Goal: Information Seeking & Learning: Learn about a topic

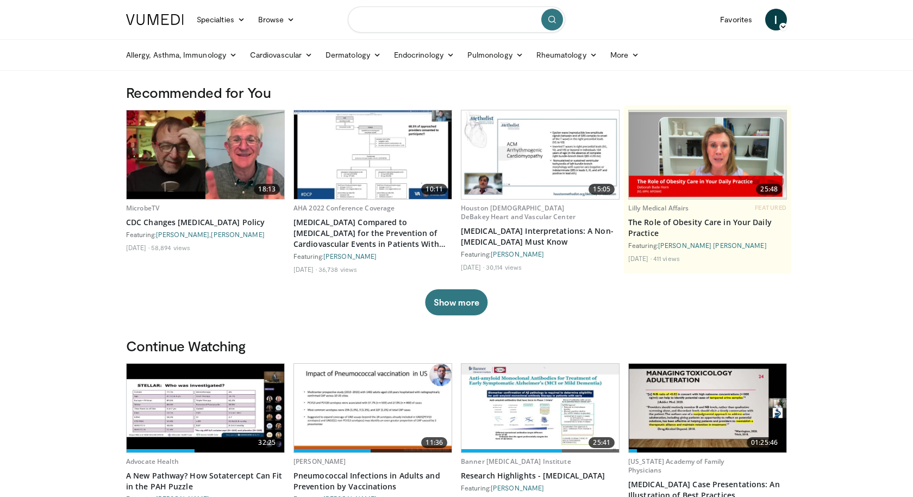
click at [428, 28] on input "Search topics, interventions" at bounding box center [456, 20] width 217 height 26
type input "*********"
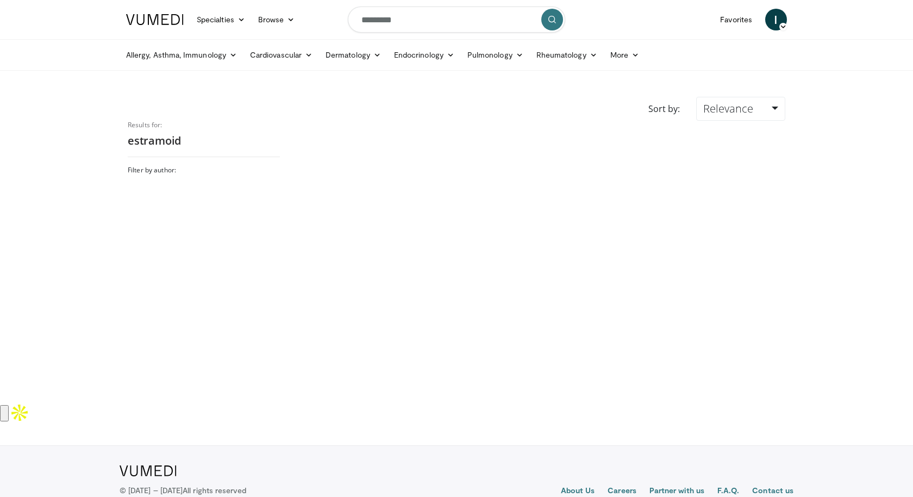
click at [370, 27] on input "*********" at bounding box center [456, 20] width 217 height 26
paste input "Search topics, interventions"
type input "*********"
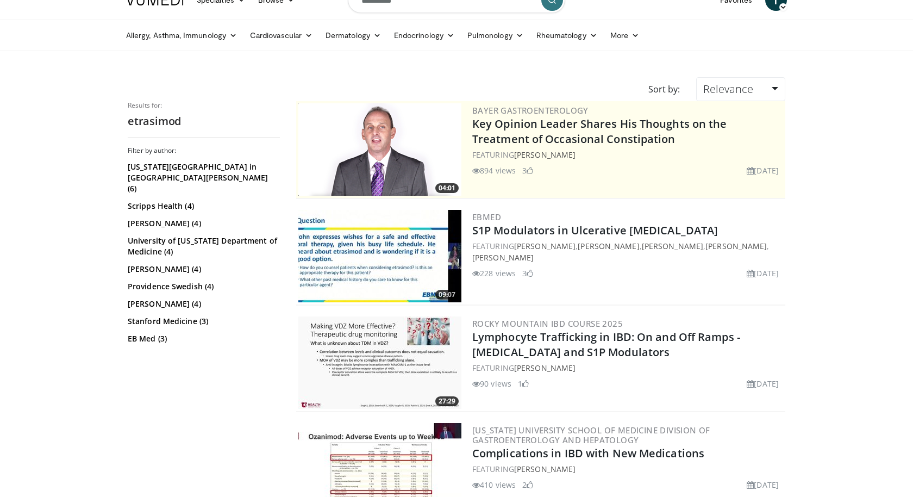
scroll to position [41, 0]
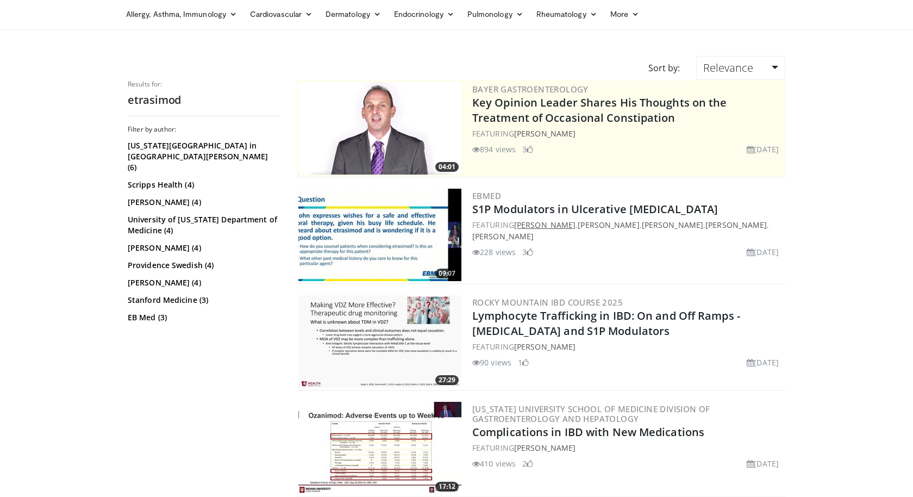
drag, startPoint x: 551, startPoint y: 236, endPoint x: 517, endPoint y: 228, distance: 34.7
click at [517, 228] on div "FEATURING Maia Kayal , Aja Mccutchen , Sandra Quezada , Norma Solis , Joseph Sl…" at bounding box center [627, 230] width 311 height 23
click at [517, 228] on link "Maia Kayal" at bounding box center [544, 225] width 61 height 10
copy div "Maia Kayal , Aja Mccutchen , Sandra Quezada , Norma Solis , Joseph Sleiman"
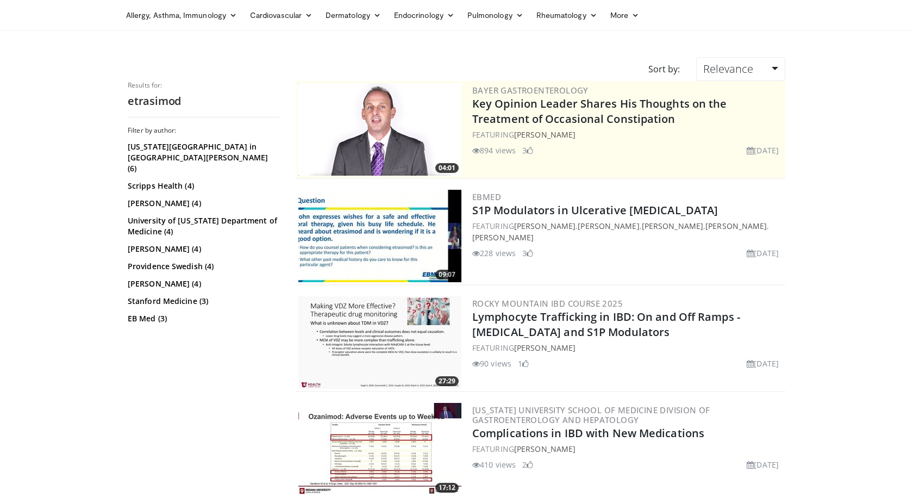
scroll to position [0, 0]
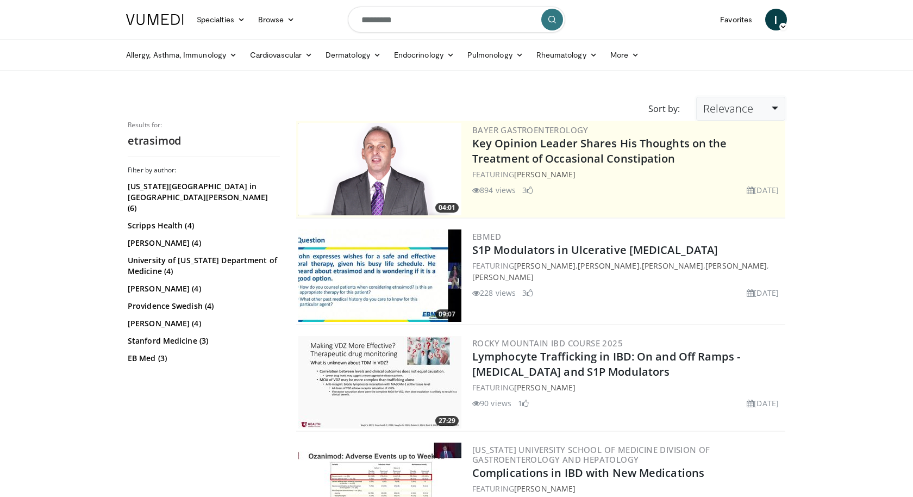
click at [752, 109] on span "Relevance" at bounding box center [728, 108] width 50 height 15
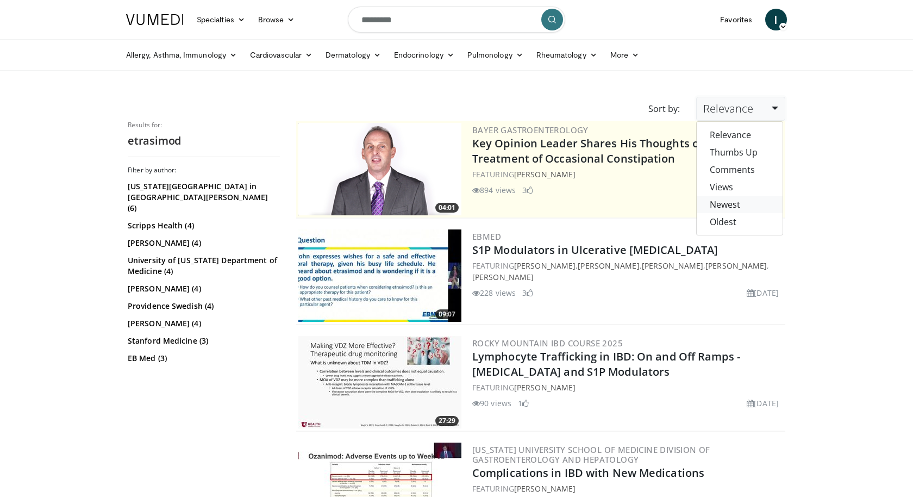
click at [749, 202] on link "Newest" at bounding box center [740, 204] width 86 height 17
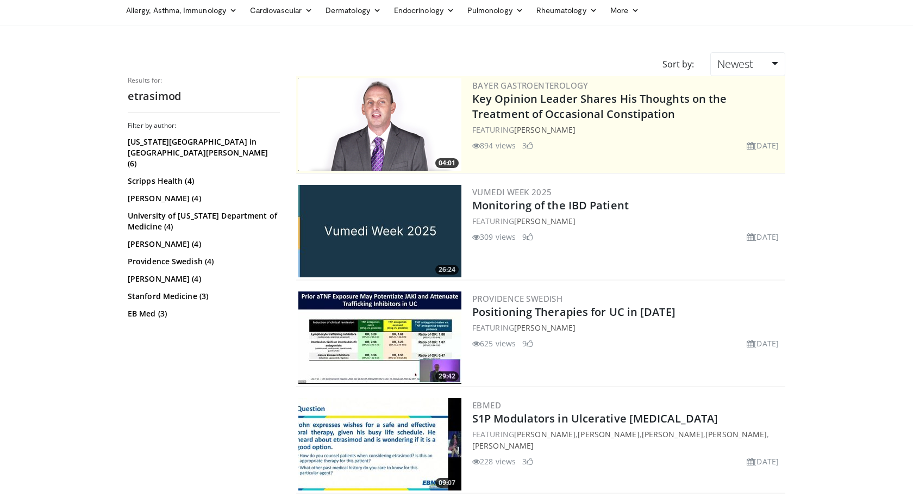
scroll to position [46, 0]
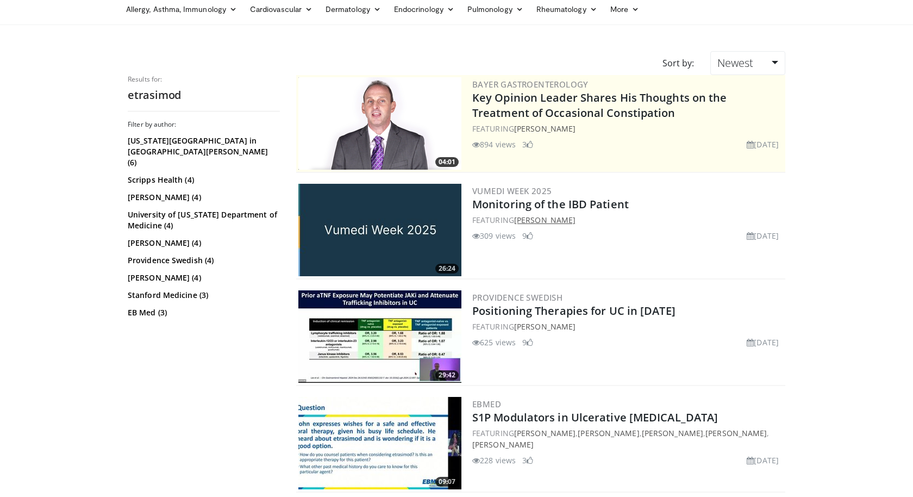
drag, startPoint x: 592, startPoint y: 221, endPoint x: 517, endPoint y: 221, distance: 75.0
click at [517, 221] on div "FEATURING [PERSON_NAME]" at bounding box center [627, 219] width 311 height 11
copy link "Bincy Abraham"
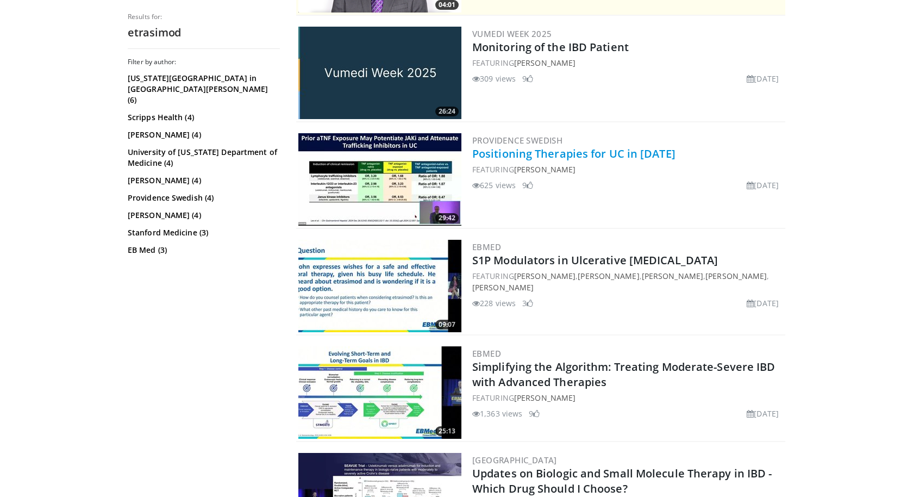
scroll to position [204, 0]
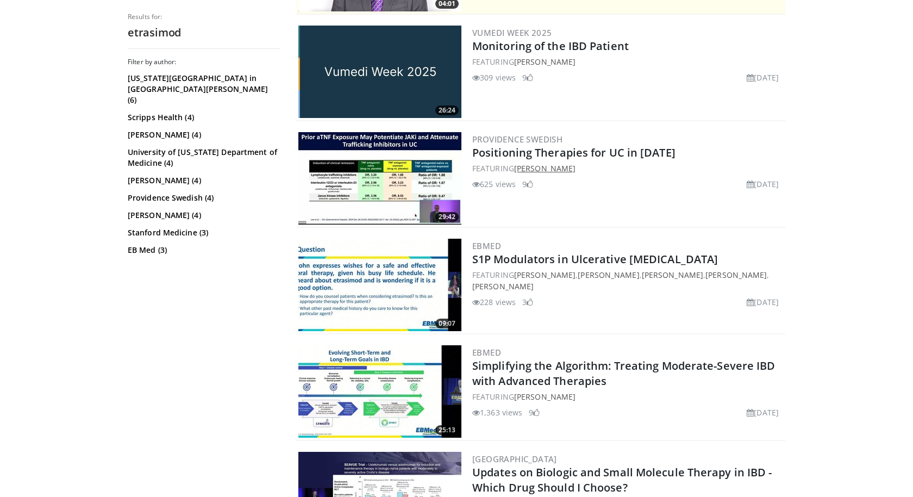
drag, startPoint x: 605, startPoint y: 165, endPoint x: 519, endPoint y: 166, distance: 85.9
click at [519, 166] on div "FEATURING Michael Chiorean" at bounding box center [627, 168] width 311 height 11
copy link "Michael Chiorean"
click at [408, 175] on img at bounding box center [379, 178] width 163 height 92
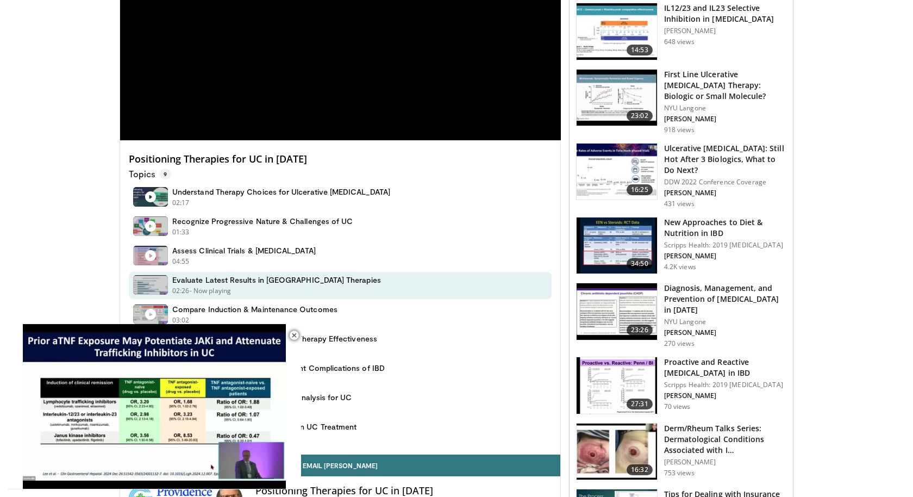
scroll to position [177, 0]
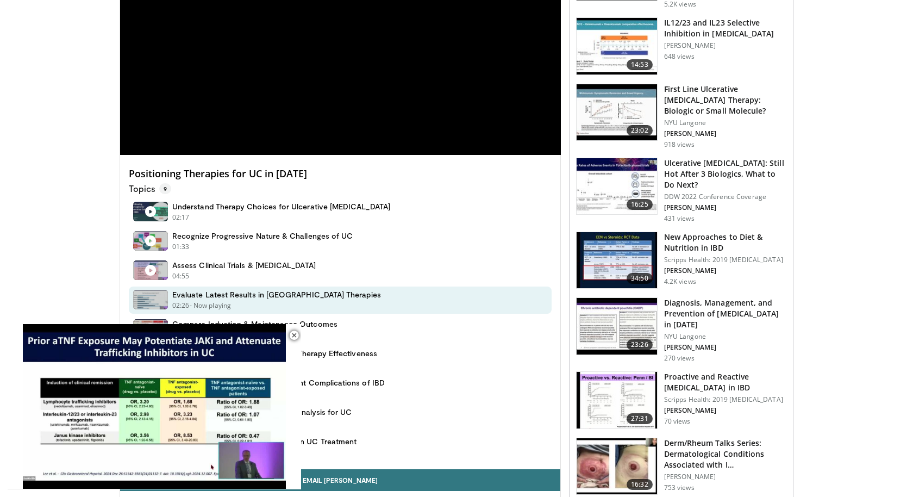
click at [195, 178] on h4 "Positioning Therapies for UC in 2025" at bounding box center [340, 174] width 423 height 12
click at [140, 186] on p "Topics 9" at bounding box center [150, 188] width 42 height 11
click at [162, 185] on span "9" at bounding box center [165, 188] width 12 height 11
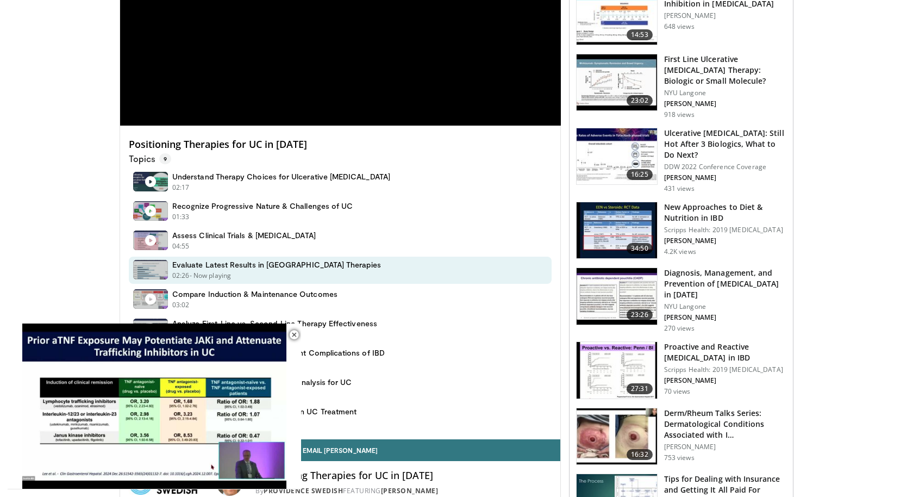
scroll to position [140, 0]
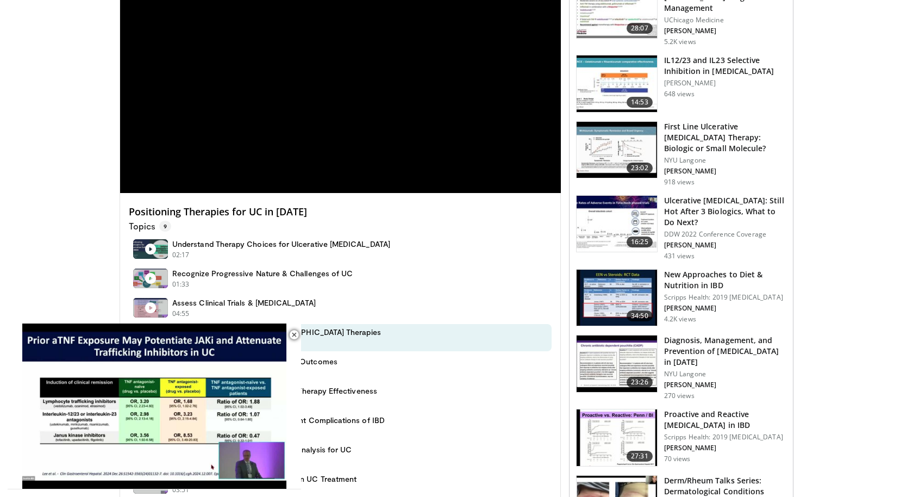
click at [179, 206] on h4 "Positioning Therapies for UC in 2025" at bounding box center [340, 212] width 423 height 12
click at [166, 225] on span "9" at bounding box center [165, 226] width 12 height 11
click at [163, 228] on span "9" at bounding box center [165, 226] width 12 height 11
drag, startPoint x: 135, startPoint y: 227, endPoint x: 159, endPoint y: 226, distance: 23.9
click at [136, 227] on p "Topics 9" at bounding box center [150, 226] width 42 height 11
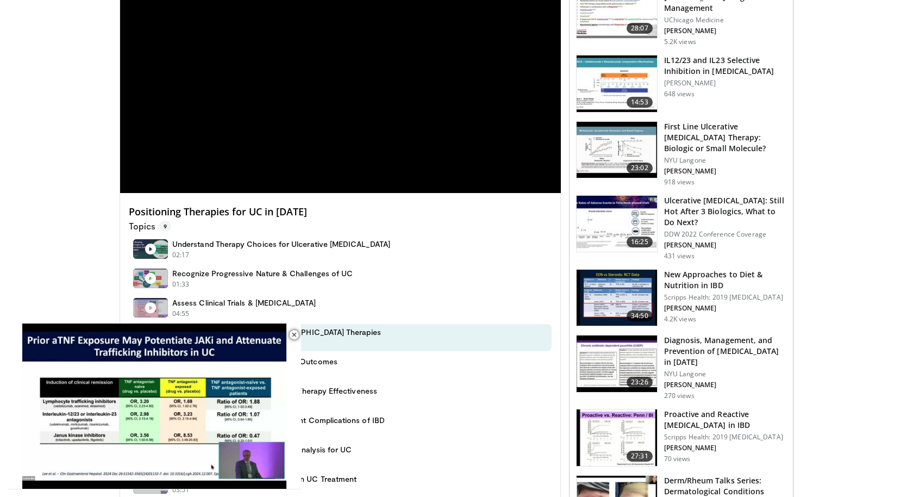
click at [159, 226] on span "9" at bounding box center [165, 226] width 12 height 11
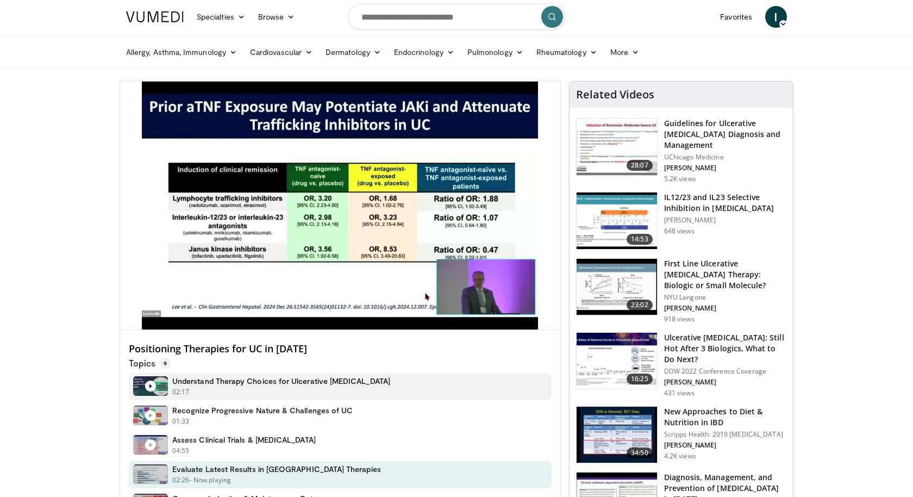
scroll to position [0, 0]
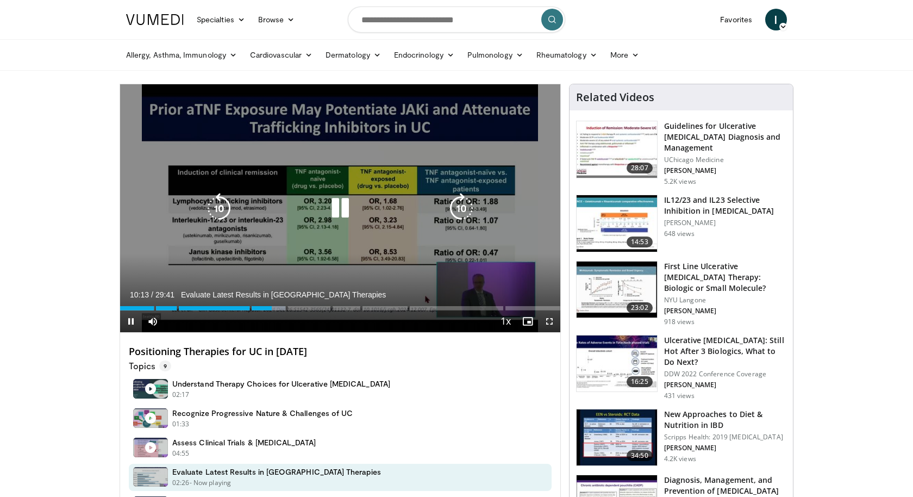
click at [226, 214] on icon "Video Player" at bounding box center [219, 208] width 30 height 30
click at [350, 209] on icon "Video Player" at bounding box center [340, 208] width 30 height 30
click at [346, 210] on icon "Video Player" at bounding box center [340, 208] width 30 height 30
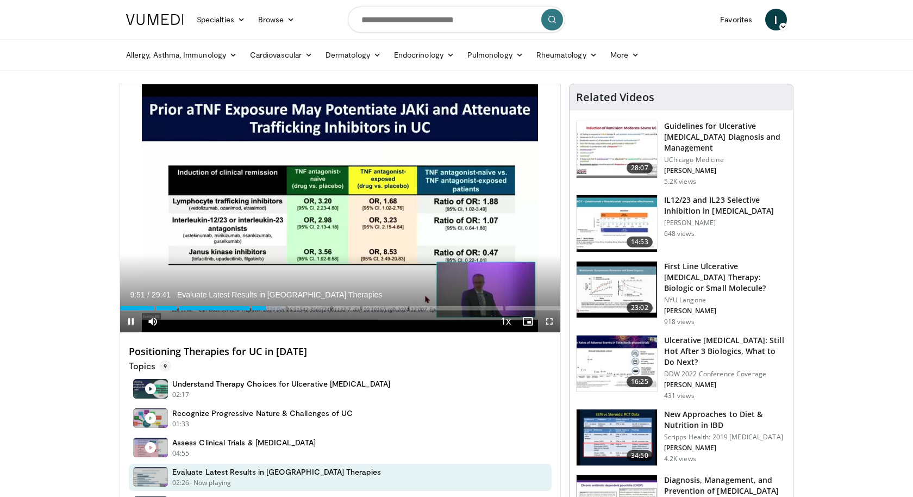
drag, startPoint x: 346, startPoint y: 207, endPoint x: 636, endPoint y: 141, distance: 297.2
click at [346, 208] on icon "Video Player" at bounding box center [340, 208] width 30 height 30
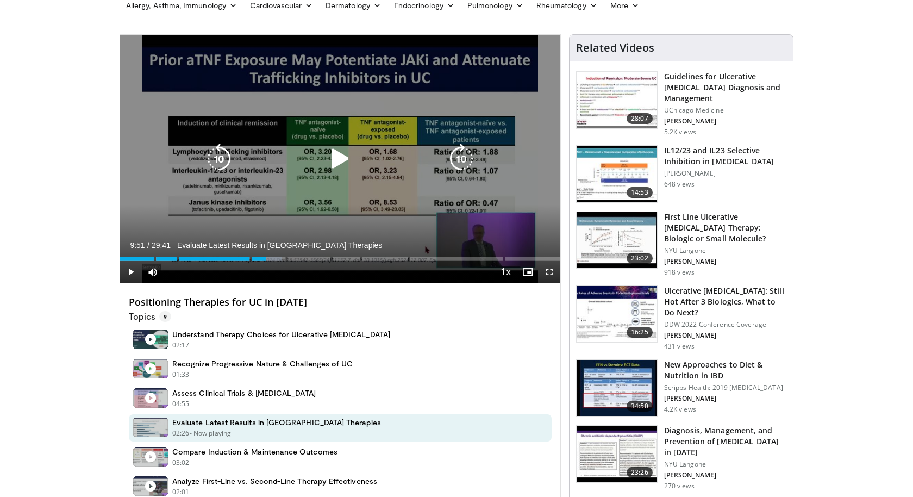
scroll to position [55, 0]
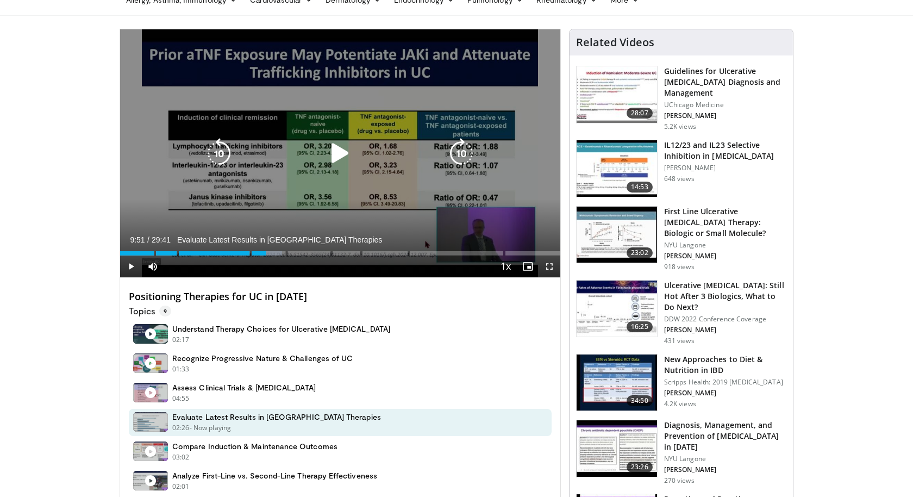
click at [341, 163] on icon "Video Player" at bounding box center [340, 153] width 30 height 30
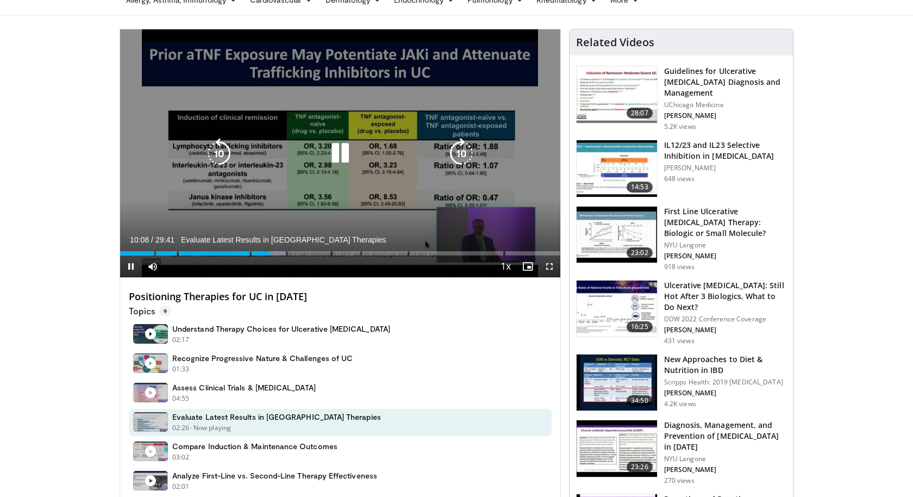
click at [350, 159] on icon "Video Player" at bounding box center [340, 153] width 30 height 30
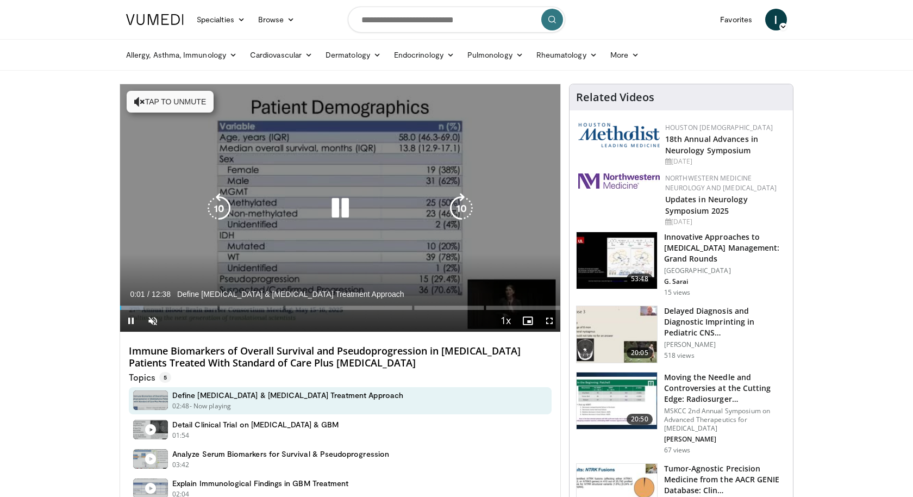
click at [337, 213] on icon "Video Player" at bounding box center [340, 208] width 30 height 30
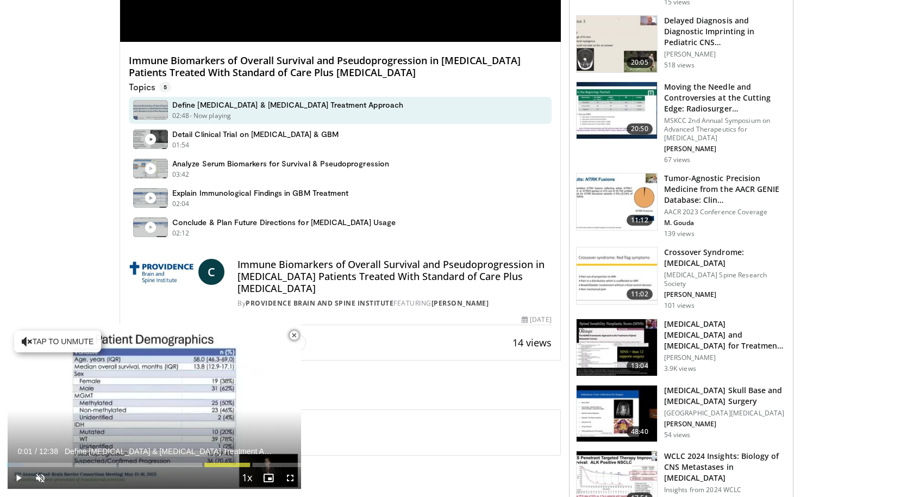
scroll to position [309, 0]
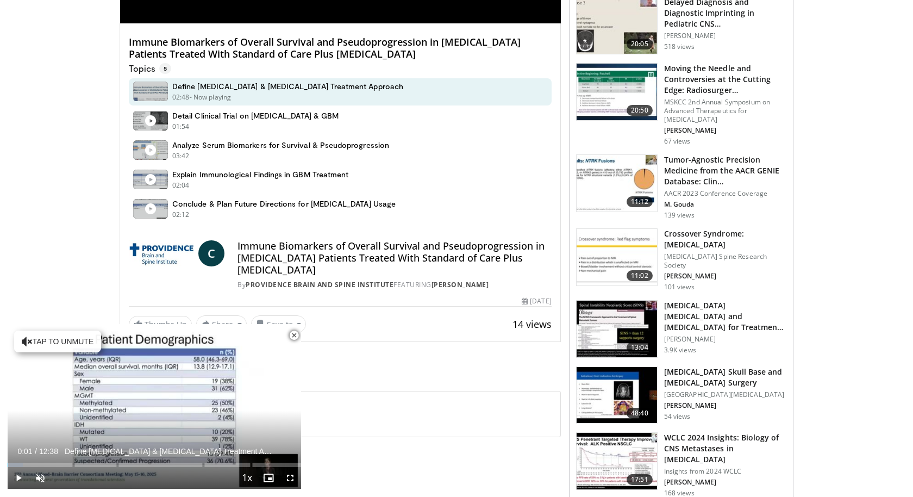
click at [289, 338] on span "Video Player" at bounding box center [294, 336] width 22 height 22
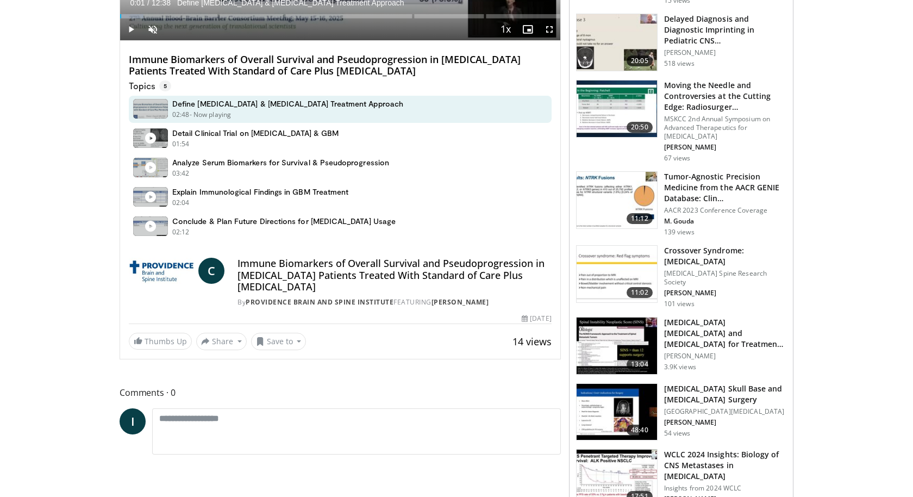
scroll to position [283, 0]
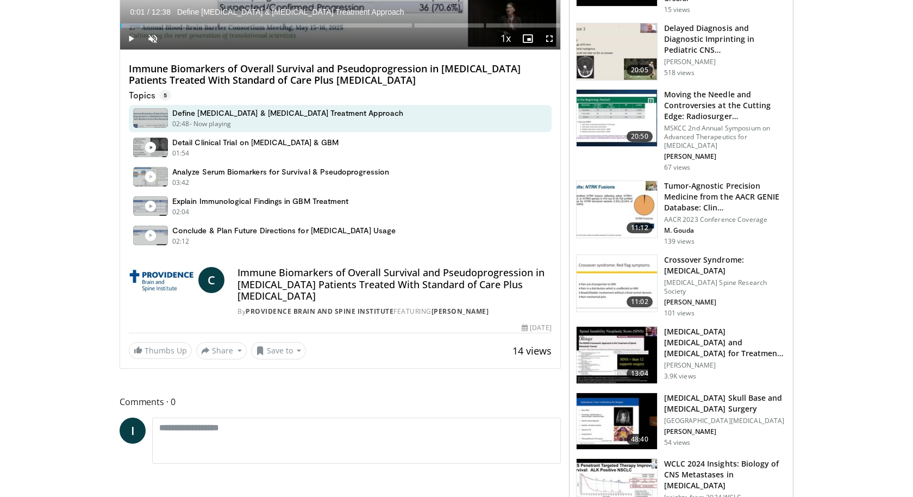
drag, startPoint x: 514, startPoint y: 310, endPoint x: 433, endPoint y: 311, distance: 81.0
click at [433, 311] on div "By Providence Brain and Spine Institute FEATURING Cheryl J. Claunch" at bounding box center [395, 312] width 314 height 10
copy link "Cheryl J. Claunch"
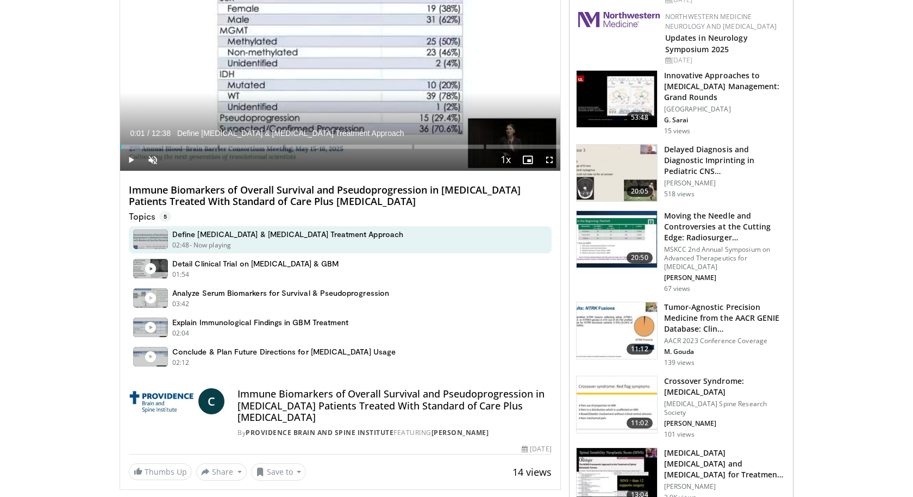
scroll to position [162, 0]
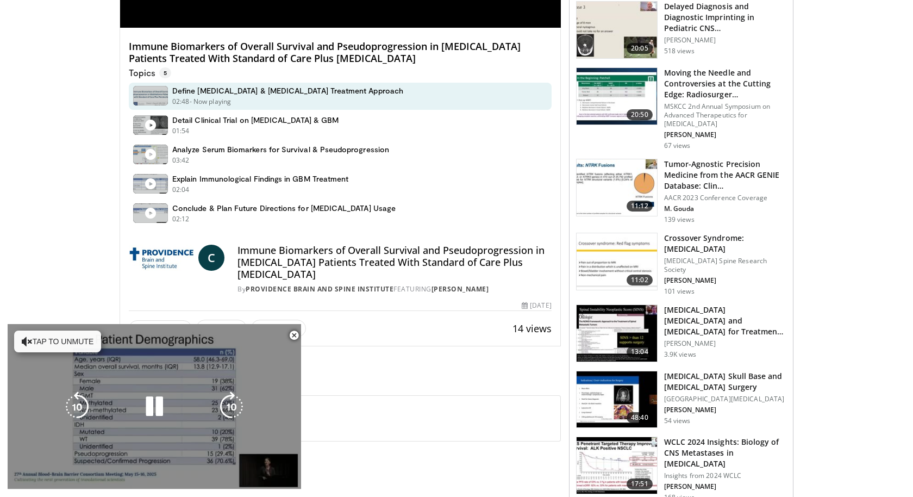
scroll to position [313, 0]
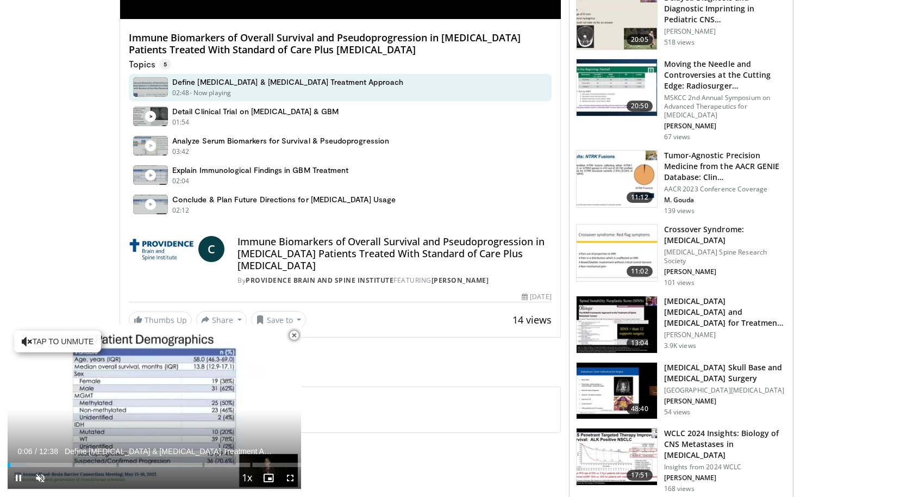
click at [295, 335] on span "Video Player" at bounding box center [294, 336] width 22 height 22
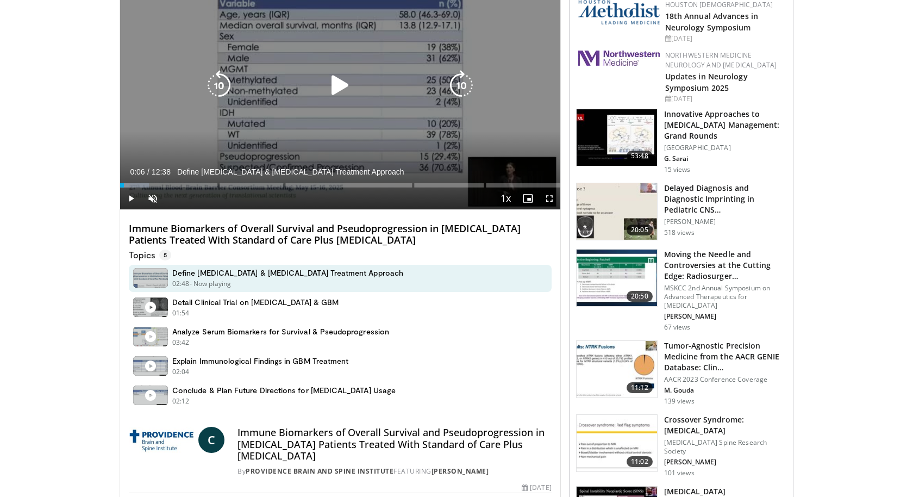
scroll to position [0, 0]
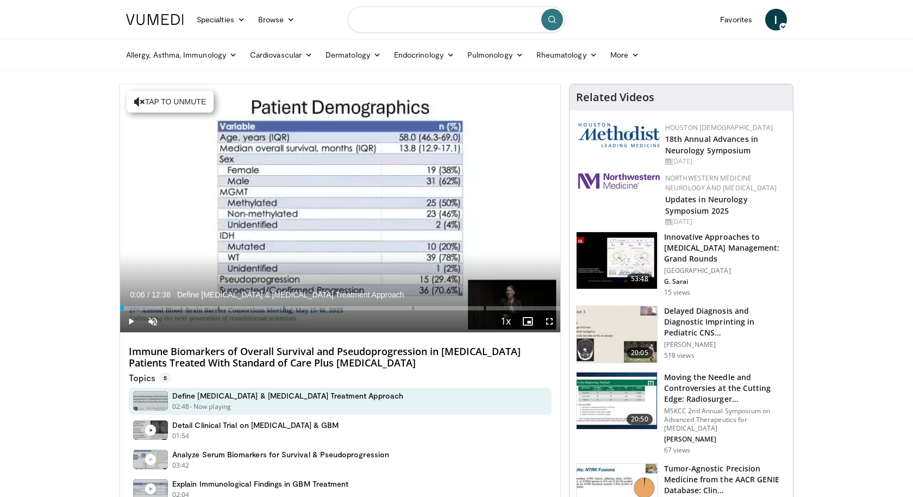
click at [372, 16] on input "Search topics, interventions" at bounding box center [456, 20] width 217 height 26
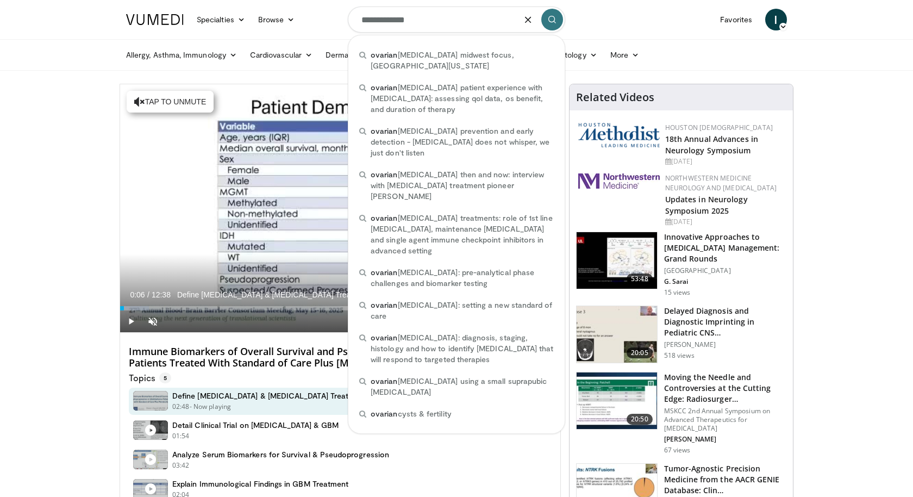
type input "**********"
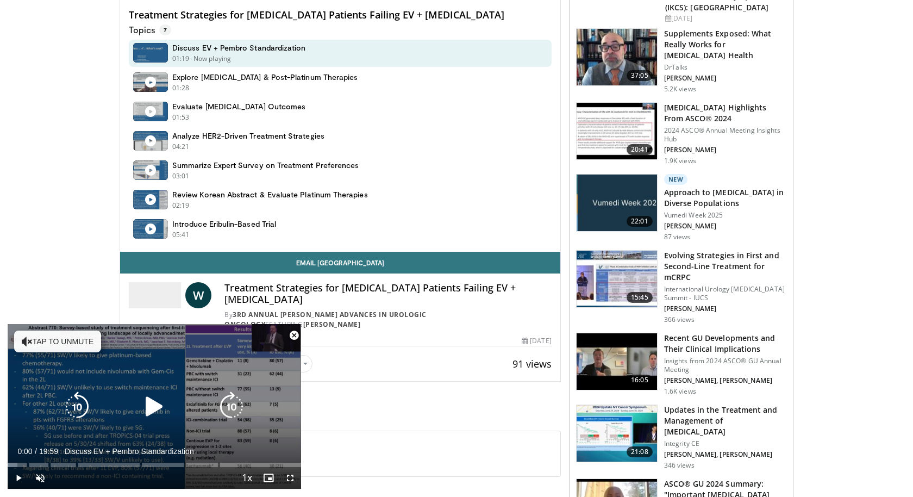
scroll to position [346, 0]
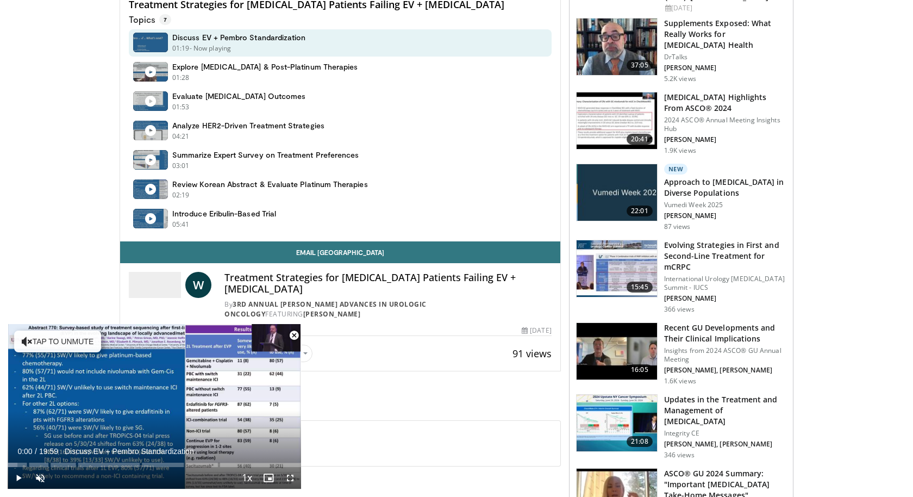
click at [291, 334] on span "Video Player" at bounding box center [294, 336] width 22 height 22
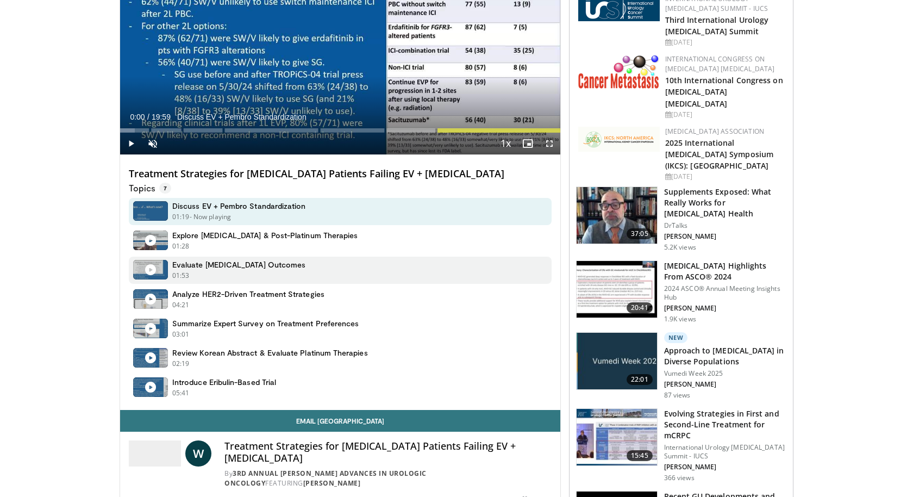
scroll to position [181, 0]
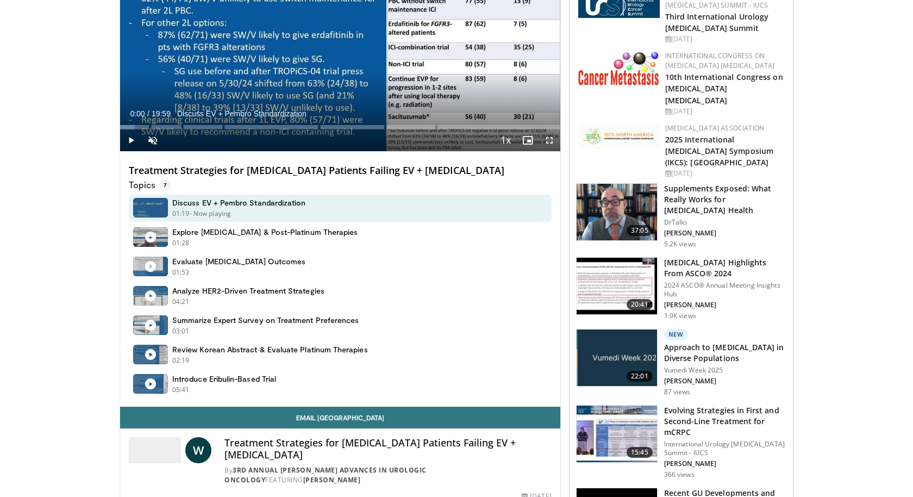
click at [417, 173] on h4 "Treatment Strategies for Bladder Cancer Patients Failing EV + Pembrolizumab" at bounding box center [340, 171] width 423 height 12
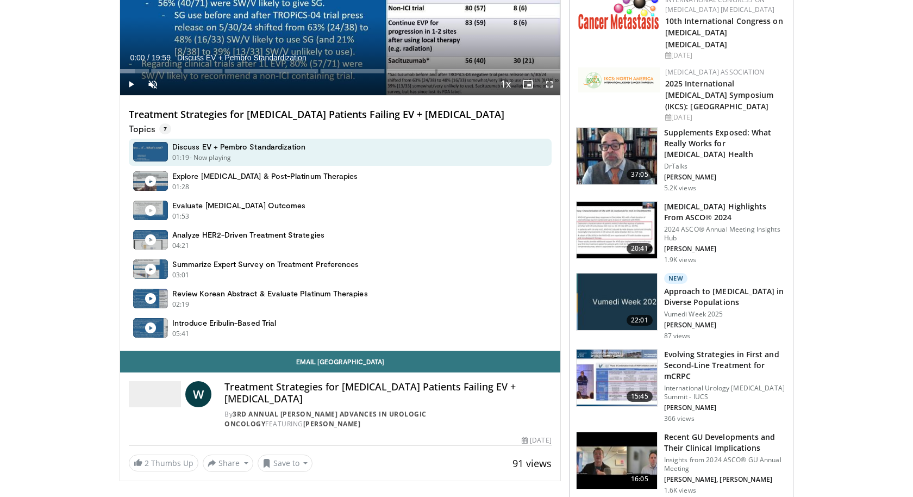
scroll to position [272, 0]
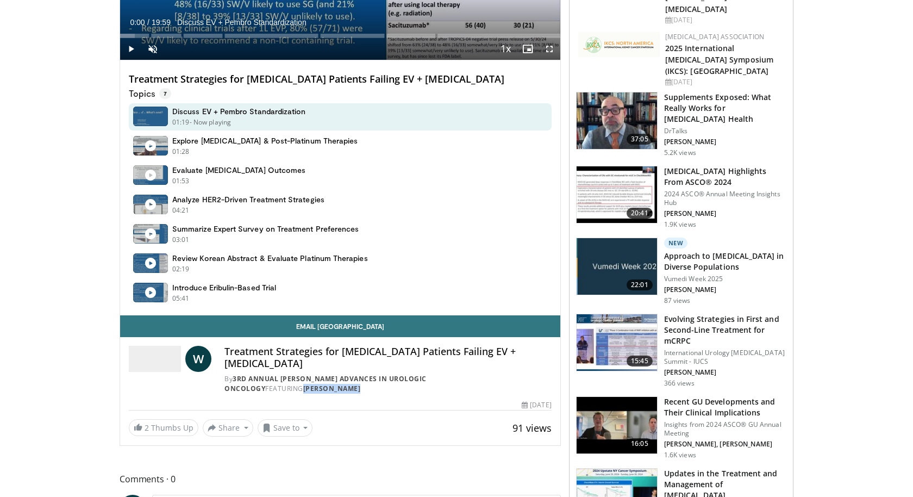
drag, startPoint x: 326, startPoint y: 386, endPoint x: 213, endPoint y: 387, distance: 112.5
click at [213, 387] on div "W Treatment Strategies for Bladder Cancer Patients Failing EV + Pembrolizumab B…" at bounding box center [340, 369] width 423 height 47
copy link "Waddah Arafat"
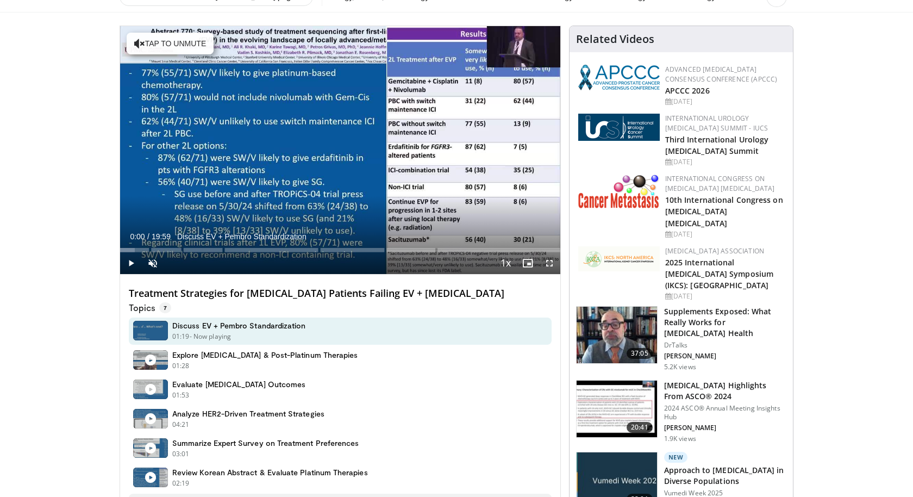
scroll to position [57, 0]
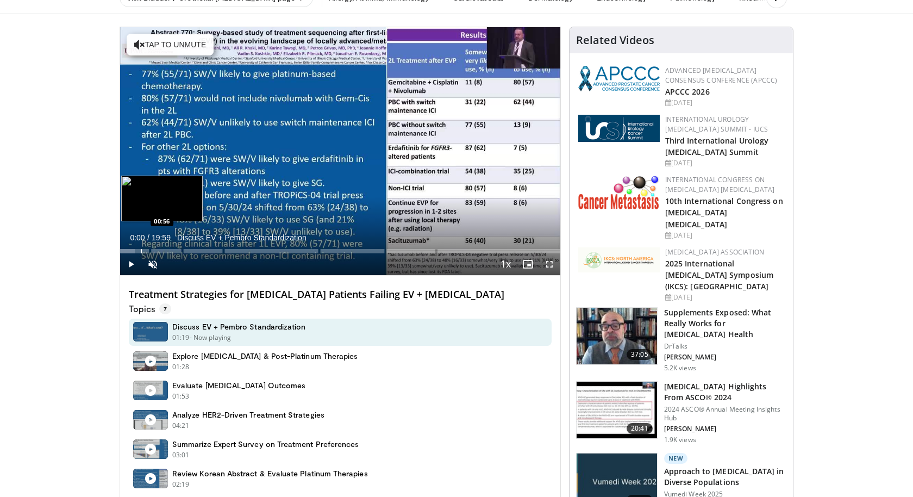
click at [138, 248] on div "Loaded : 3.30% 00:00 00:56" at bounding box center [340, 248] width 440 height 10
click at [176, 247] on div "Loaded : 7.51% 00:50 02:30" at bounding box center [340, 248] width 440 height 10
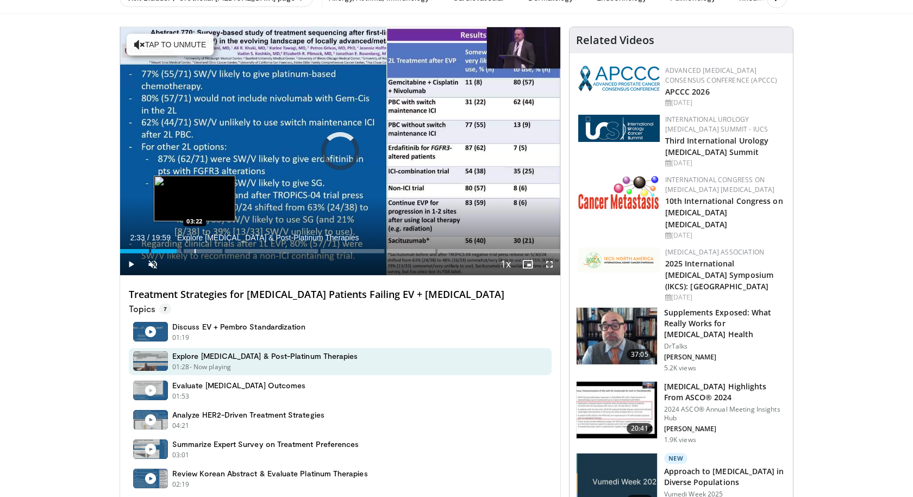
click at [195, 250] on div "Progress Bar" at bounding box center [195, 251] width 1 height 4
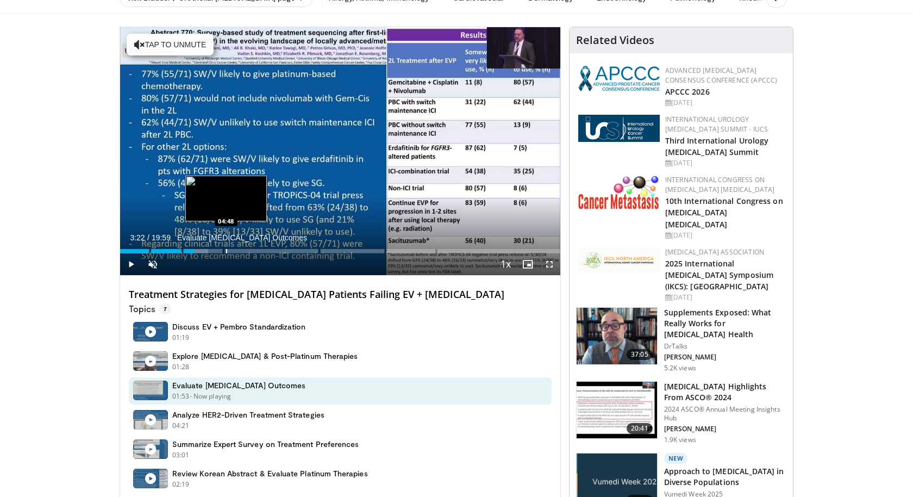
click at [227, 249] on div "Progress Bar" at bounding box center [226, 251] width 1 height 4
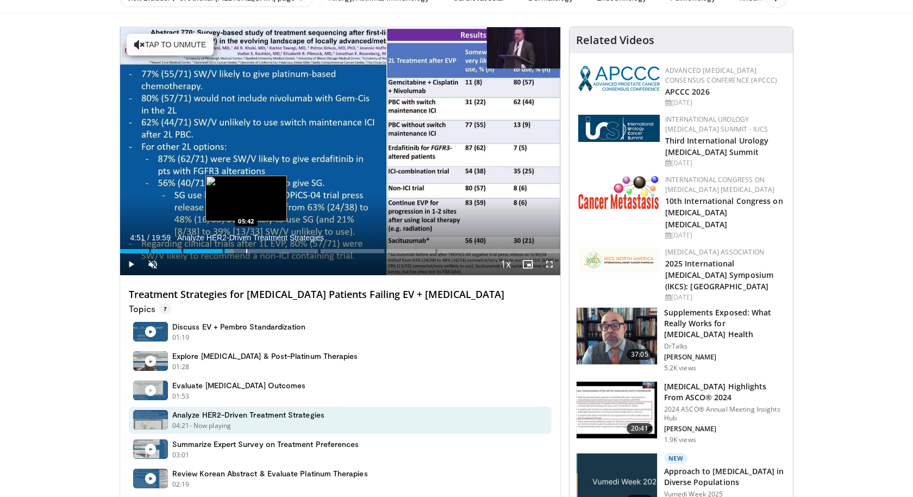
click at [246, 249] on div "Progress Bar" at bounding box center [246, 251] width 1 height 4
click at [220, 249] on div "Progress Bar" at bounding box center [220, 251] width 1 height 4
click at [231, 250] on div "Progress Bar" at bounding box center [231, 251] width 1 height 4
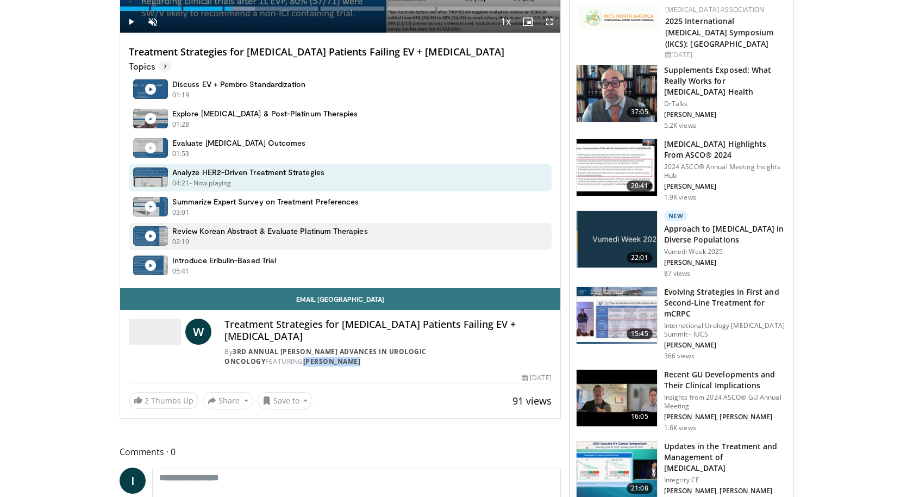
scroll to position [302, 0]
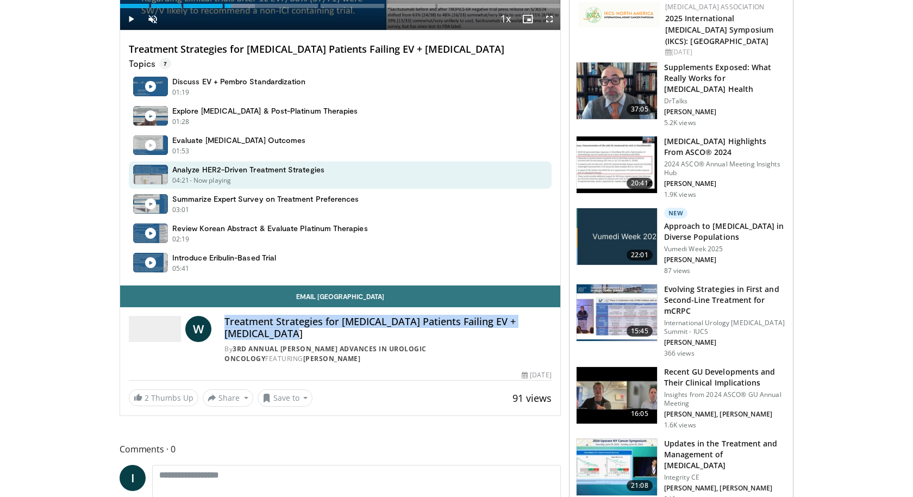
copy h4 "Treatment Strategies for Bladder Cancer Patients Failing EV + Pembrolizumab"
drag, startPoint x: 309, startPoint y: 334, endPoint x: 225, endPoint y: 321, distance: 85.3
click at [225, 321] on h4 "Treatment Strategies for Bladder Cancer Patients Failing EV + Pembrolizumab" at bounding box center [388, 327] width 327 height 23
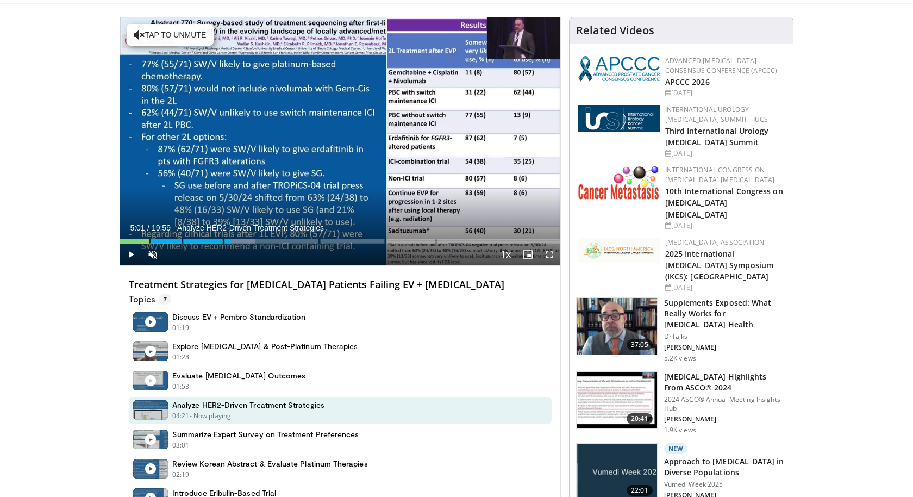
scroll to position [17, 0]
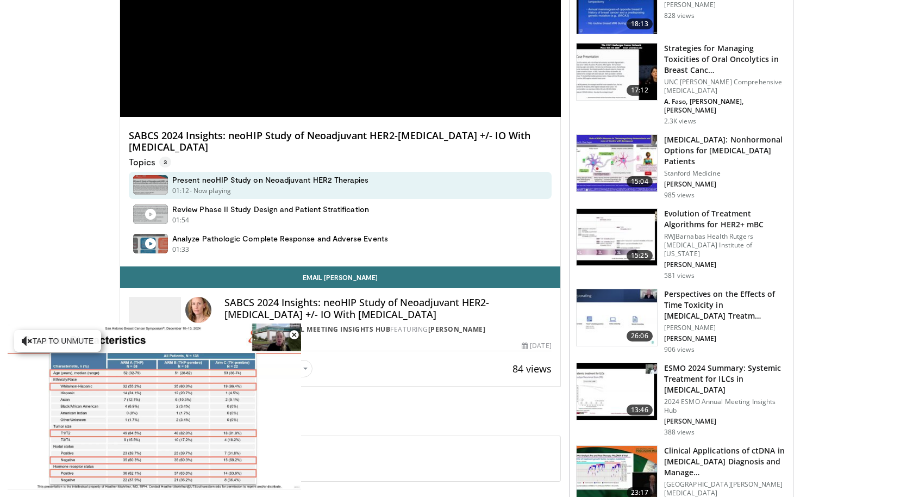
scroll to position [219, 0]
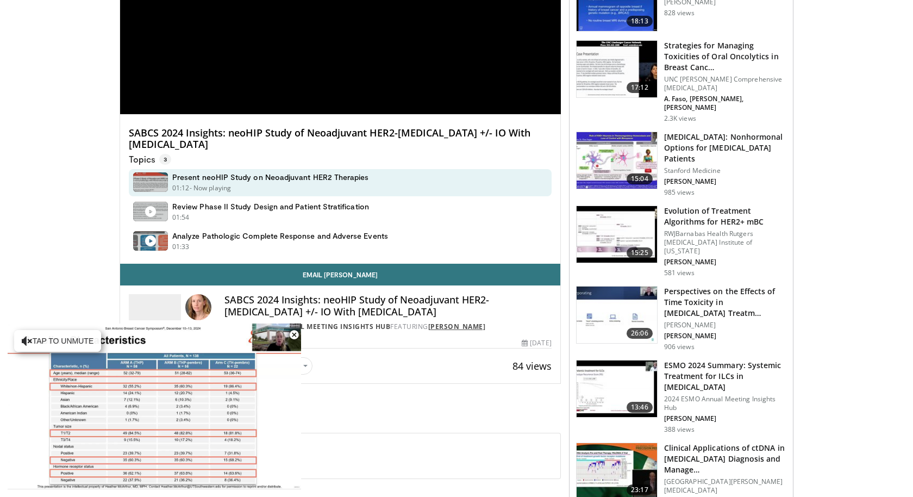
copy link "[PERSON_NAME]"
drag, startPoint x: 507, startPoint y: 328, endPoint x: 434, endPoint y: 325, distance: 72.9
click at [434, 325] on div "By 2024 SABCS Annual Meeting Insights Hub FEATURING Heather McArthur" at bounding box center [388, 327] width 327 height 10
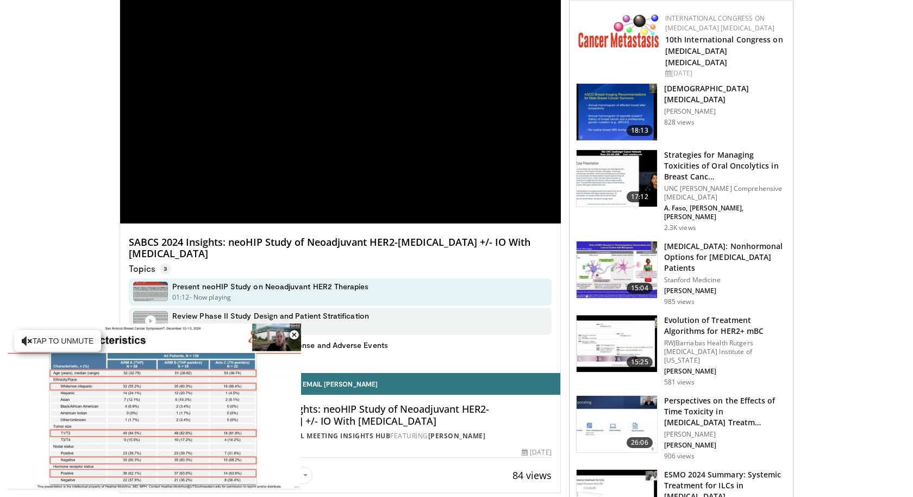
scroll to position [0, 0]
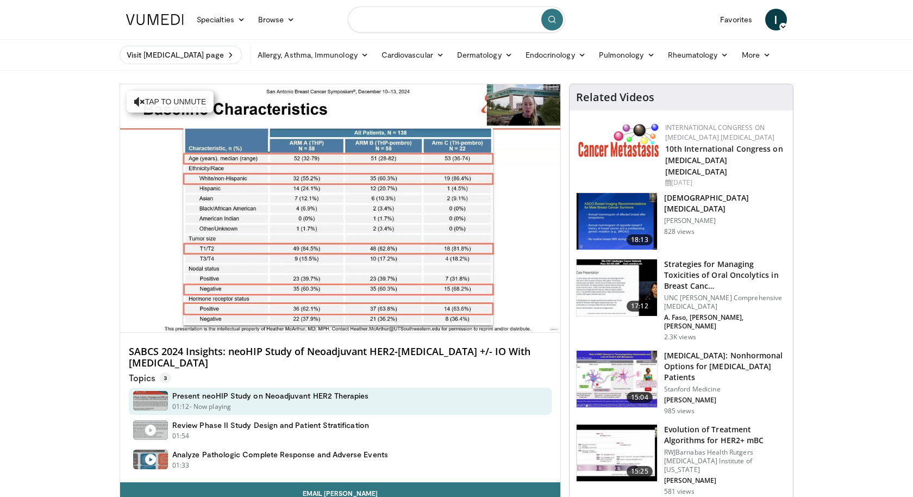
click at [360, 26] on input "Search topics, interventions" at bounding box center [456, 20] width 217 height 26
type input "*********"
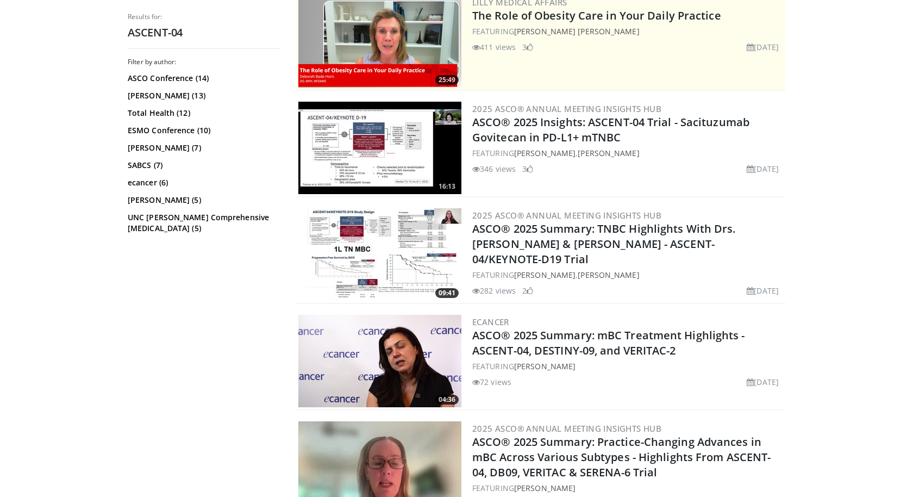
scroll to position [235, 0]
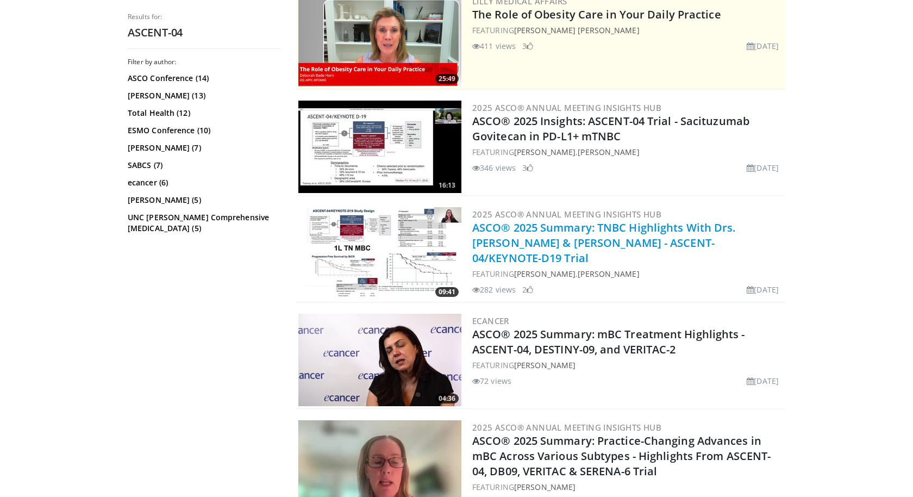
click at [575, 225] on link "ASCO® 2025 Summary: TNBC Highlights With Drs. [PERSON_NAME] & [PERSON_NAME] - A…" at bounding box center [604, 242] width 264 height 45
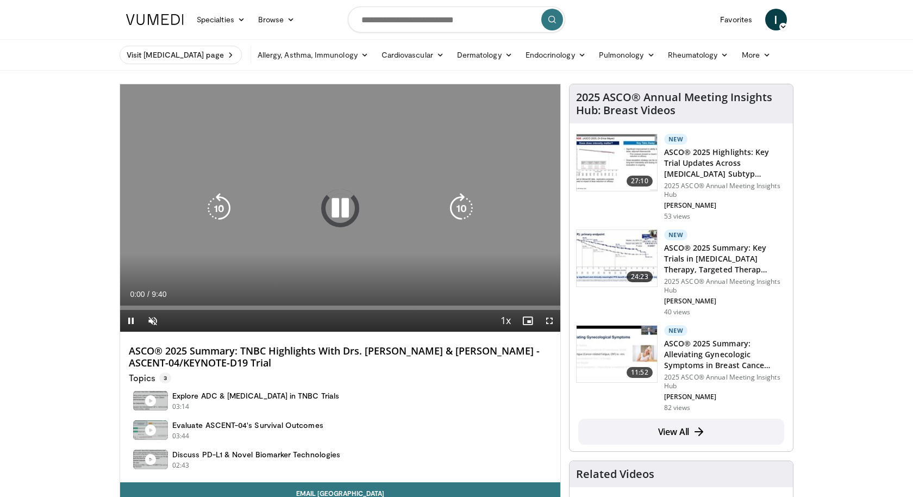
click at [332, 202] on icon "Video Player" at bounding box center [340, 208] width 30 height 30
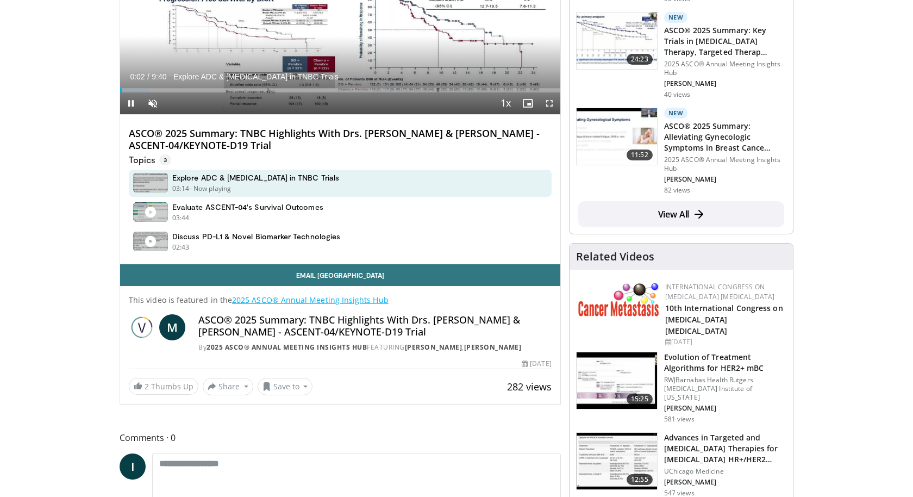
scroll to position [233, 0]
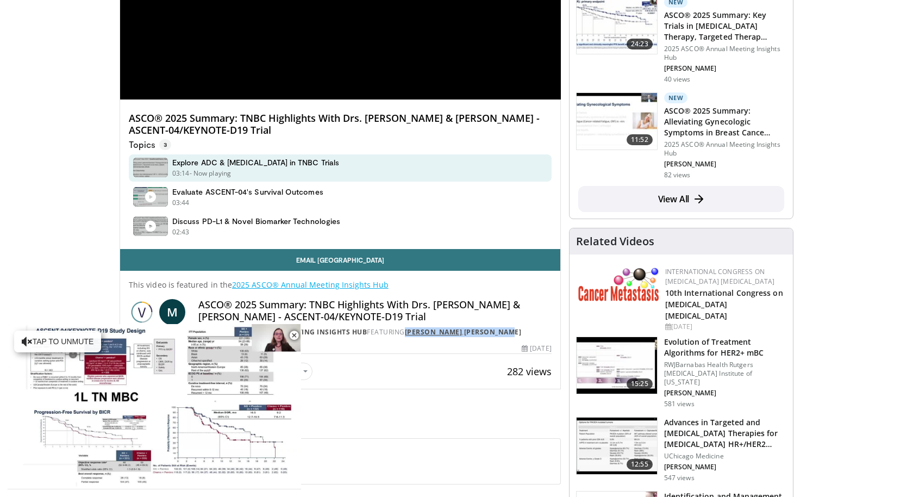
drag, startPoint x: 543, startPoint y: 329, endPoint x: 411, endPoint y: 331, distance: 131.6
click at [410, 331] on div "By 2025 ASCO® Annual Meeting Insights Hub FEATURING Milana Dolezal , Mark Pegram" at bounding box center [374, 332] width 353 height 10
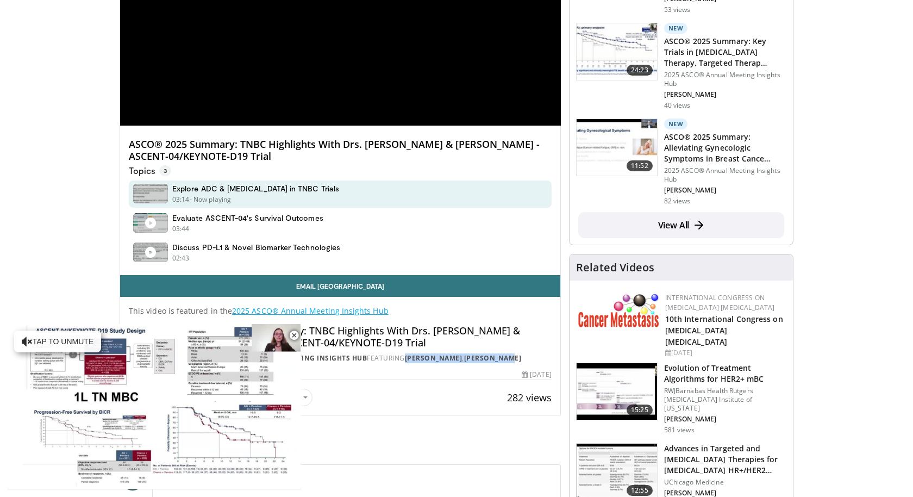
scroll to position [246, 0]
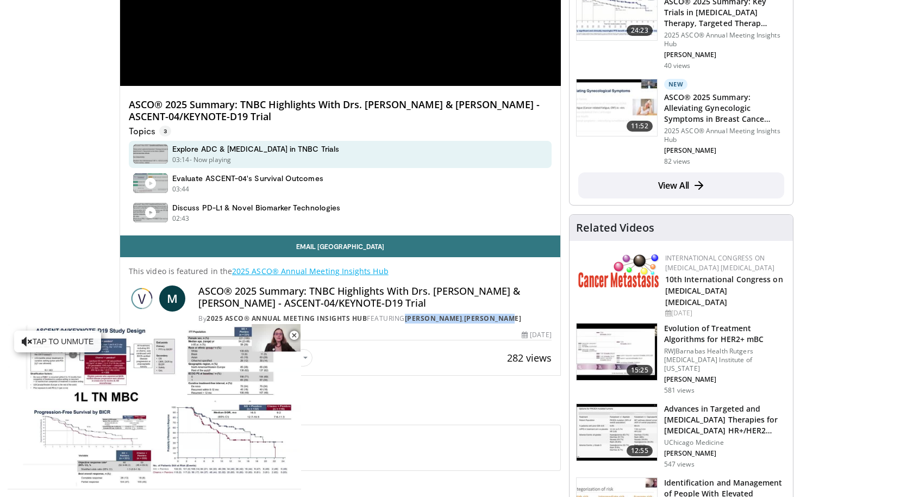
copy div "Milana Dolezal , Mark Pegram"
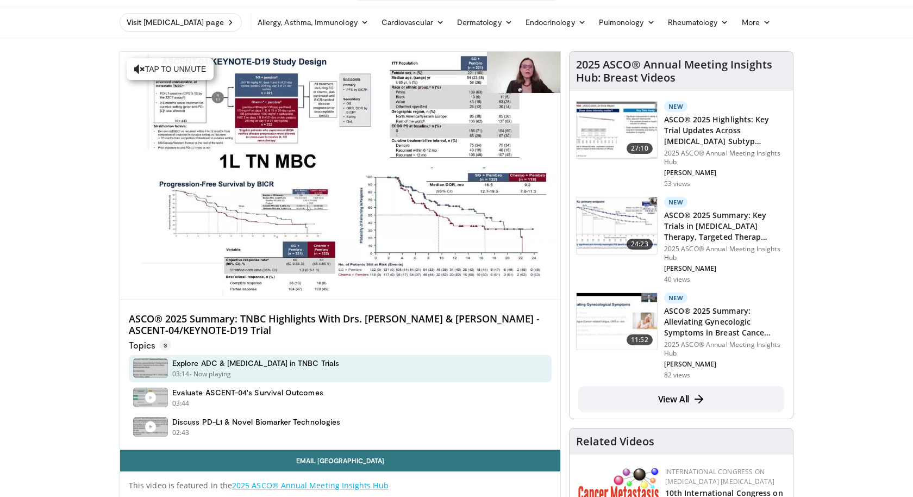
scroll to position [22, 0]
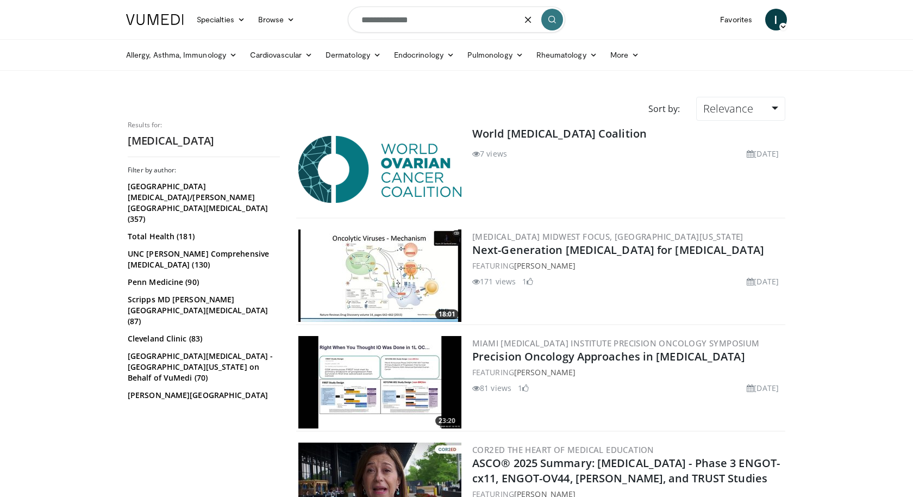
click at [408, 16] on input "**********" at bounding box center [456, 20] width 217 height 26
click at [435, 17] on input "**********" at bounding box center [456, 20] width 217 height 26
type input "**********"
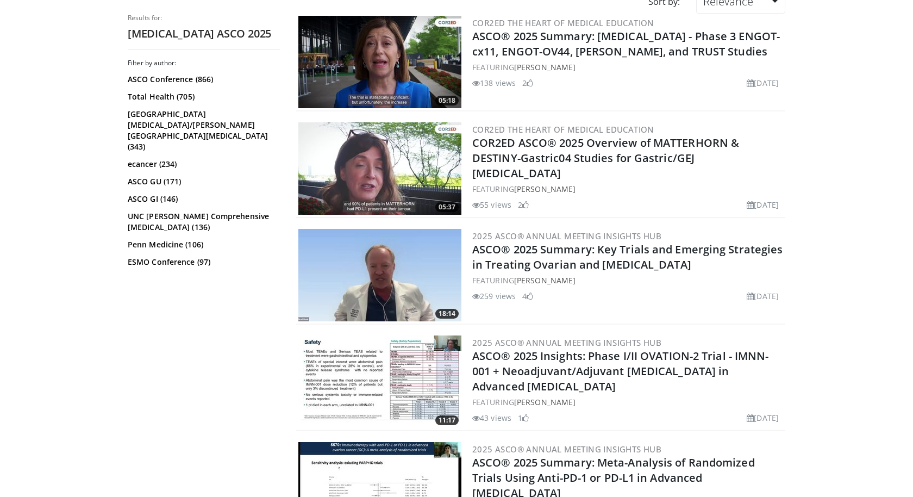
scroll to position [141, 0]
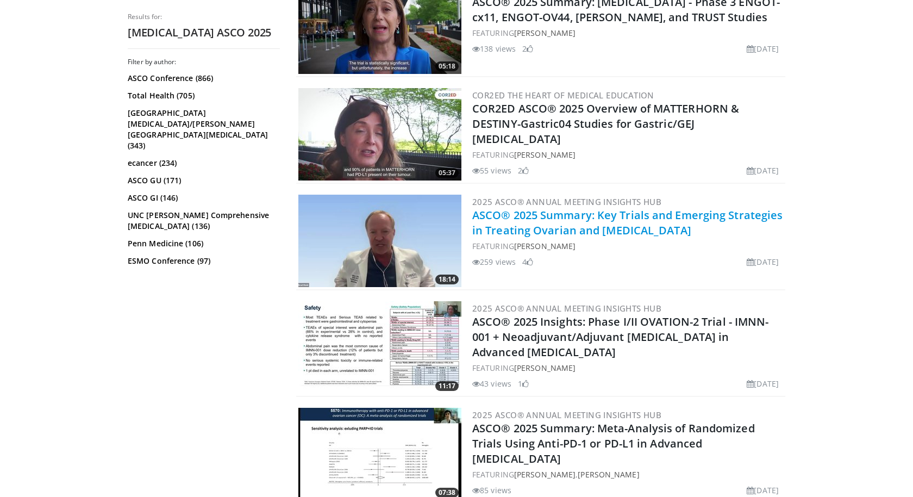
click at [492, 227] on link "ASCO® 2025 Summary: Key Trials and Emerging Strategies in Treating Ovarian and …" at bounding box center [627, 223] width 310 height 30
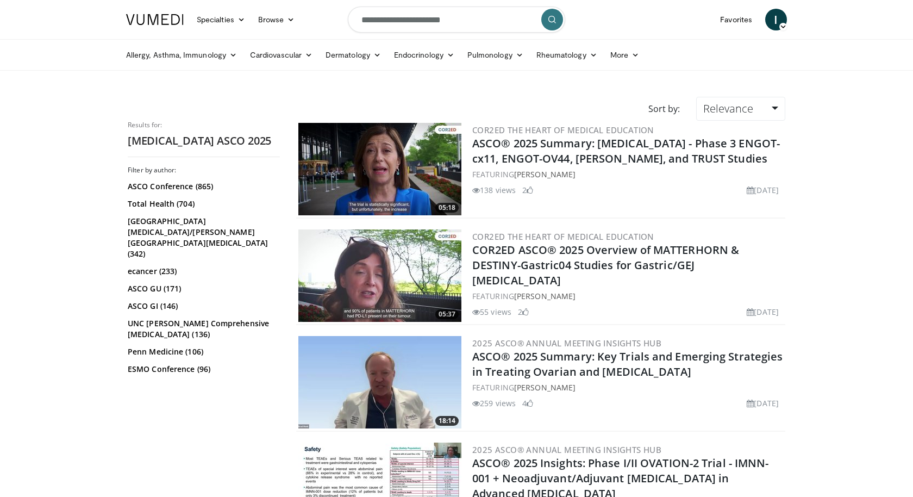
scroll to position [141, 0]
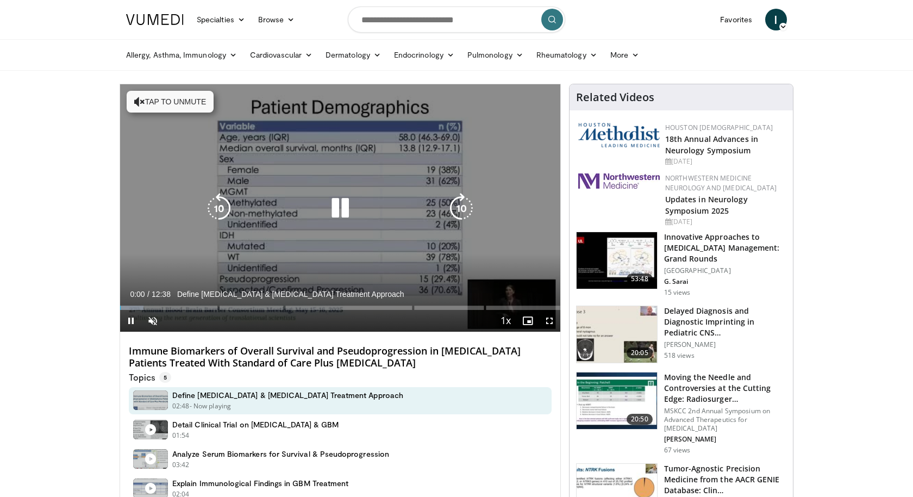
click at [314, 195] on div "10 seconds Tap to unmute" at bounding box center [340, 207] width 440 height 247
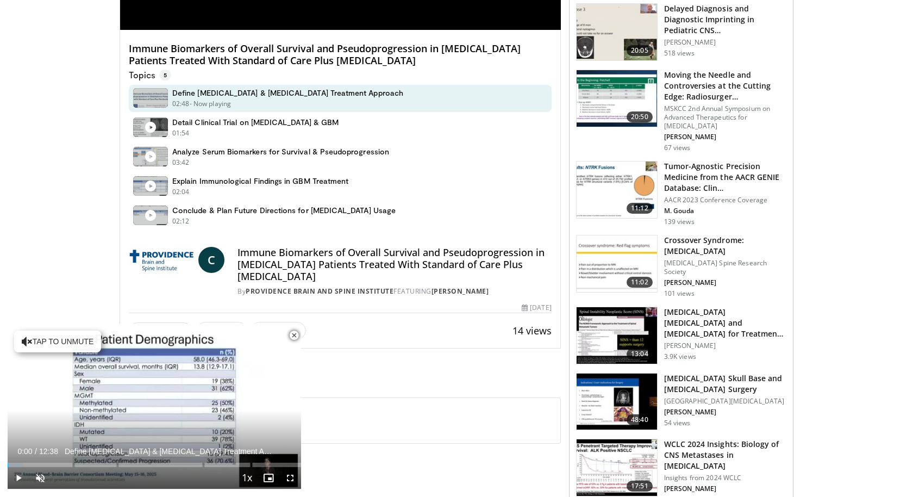
scroll to position [312, 0]
